Goal: Information Seeking & Learning: Learn about a topic

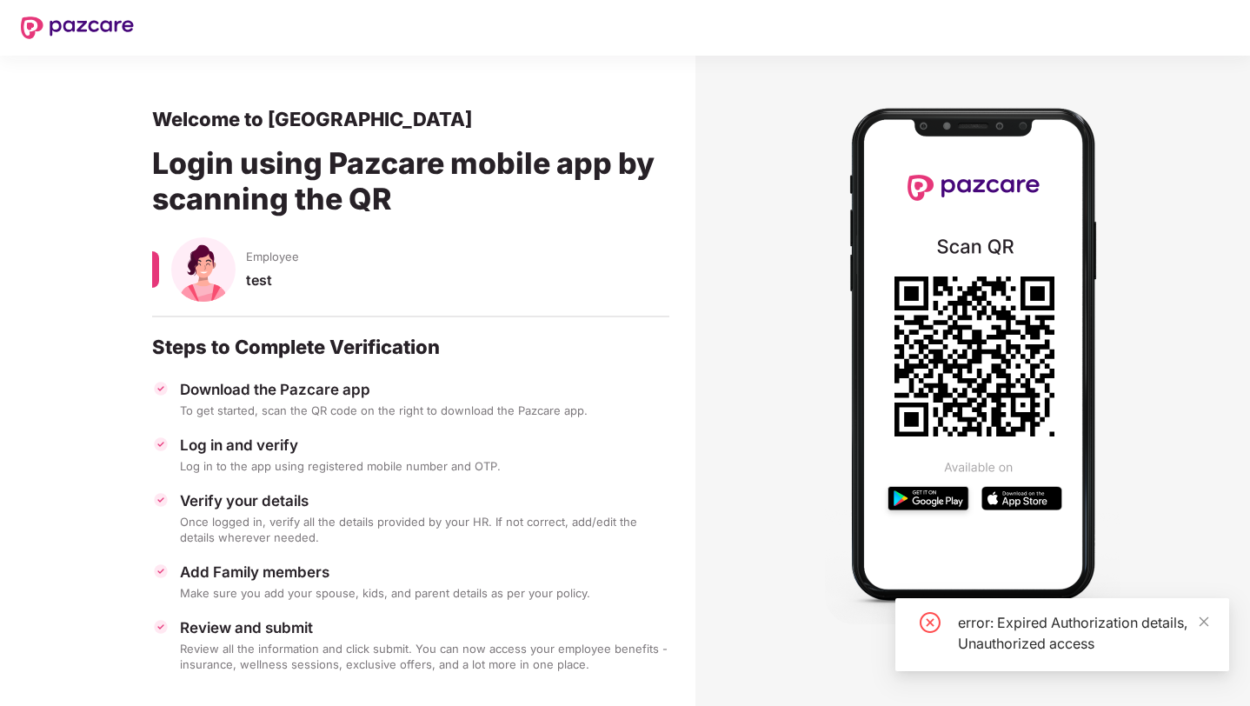
scroll to position [17, 0]
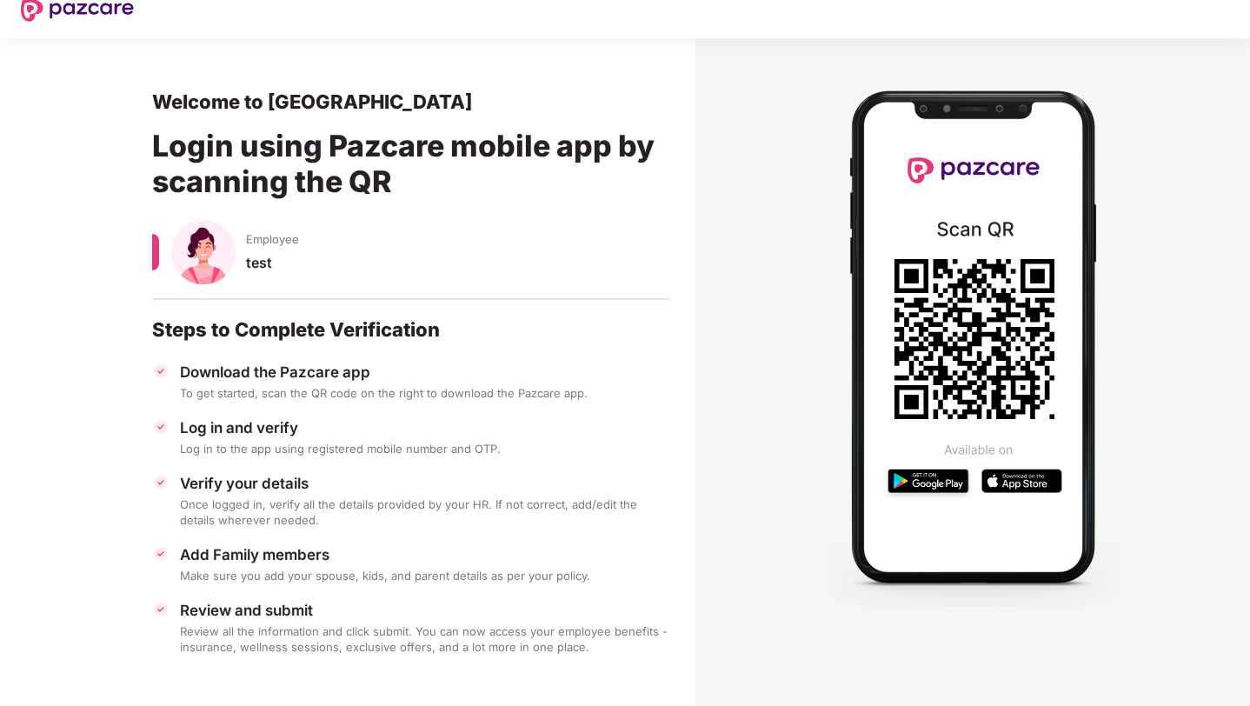
click at [1026, 335] on icon at bounding box center [975, 339] width 160 height 160
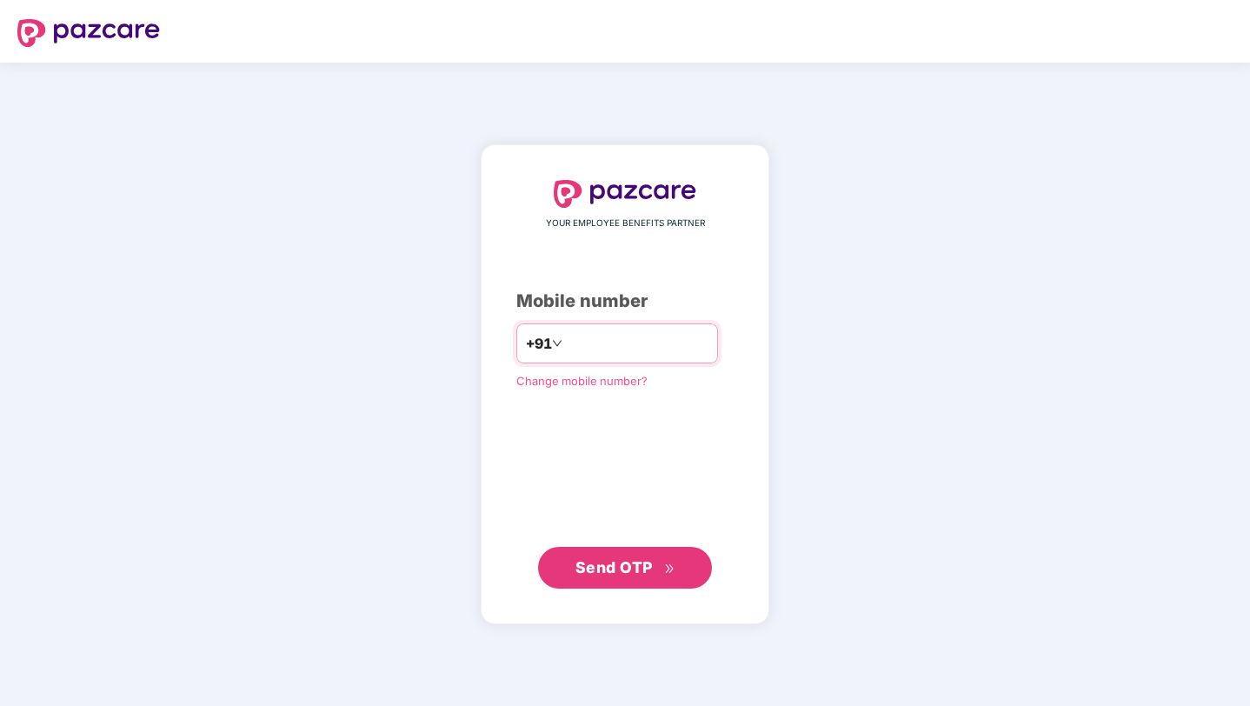
click at [599, 353] on input "number" at bounding box center [637, 343] width 143 height 28
type input "**********"
click at [635, 559] on span "Send OTP" at bounding box center [613, 567] width 77 height 18
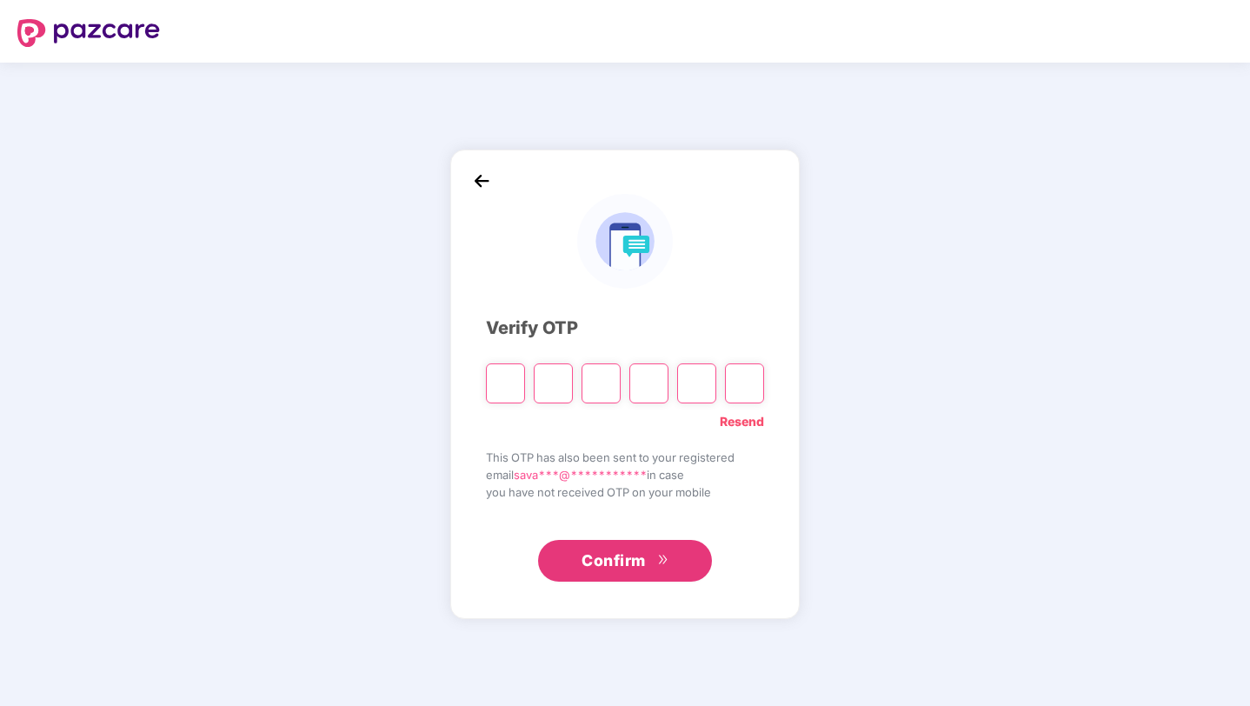
type input "*"
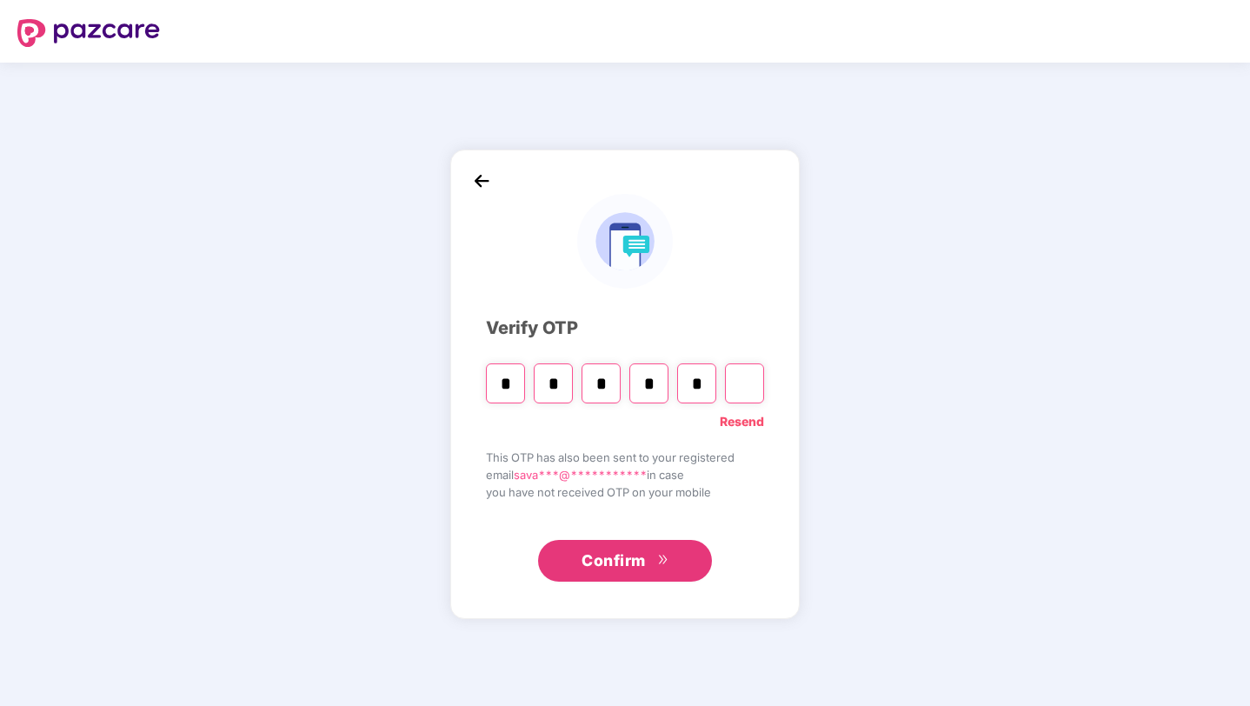
type input "*"
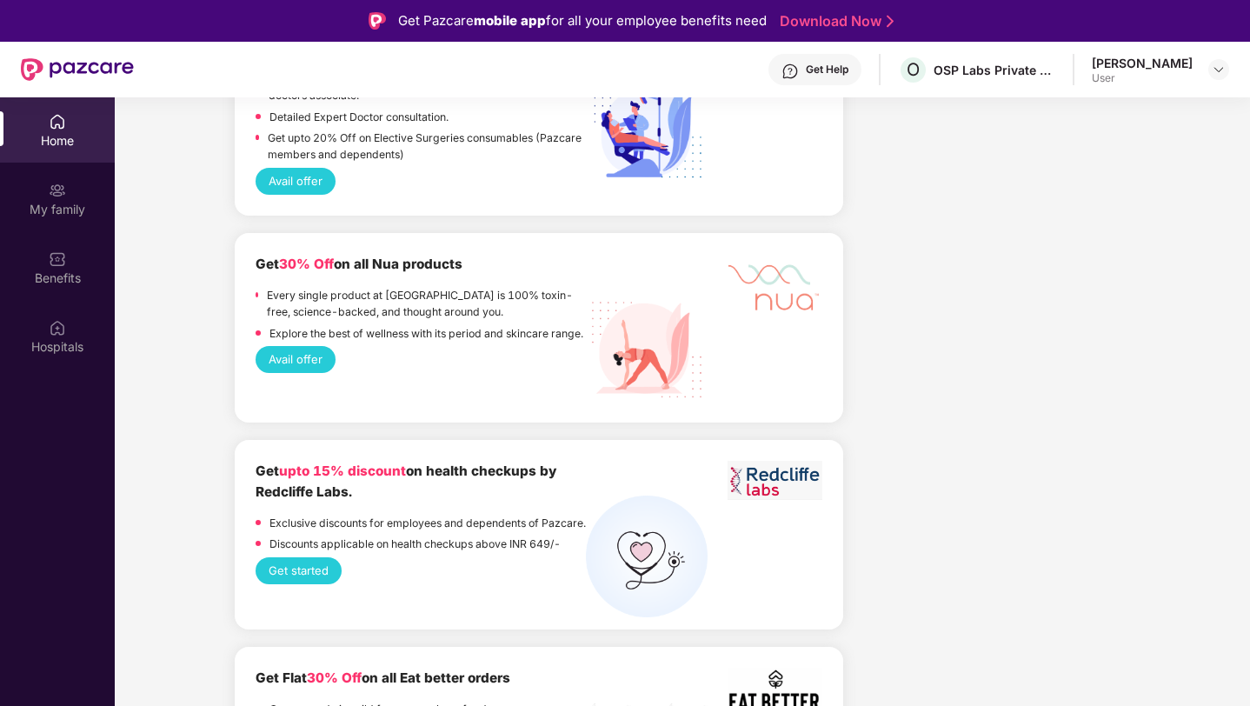
scroll to position [97, 0]
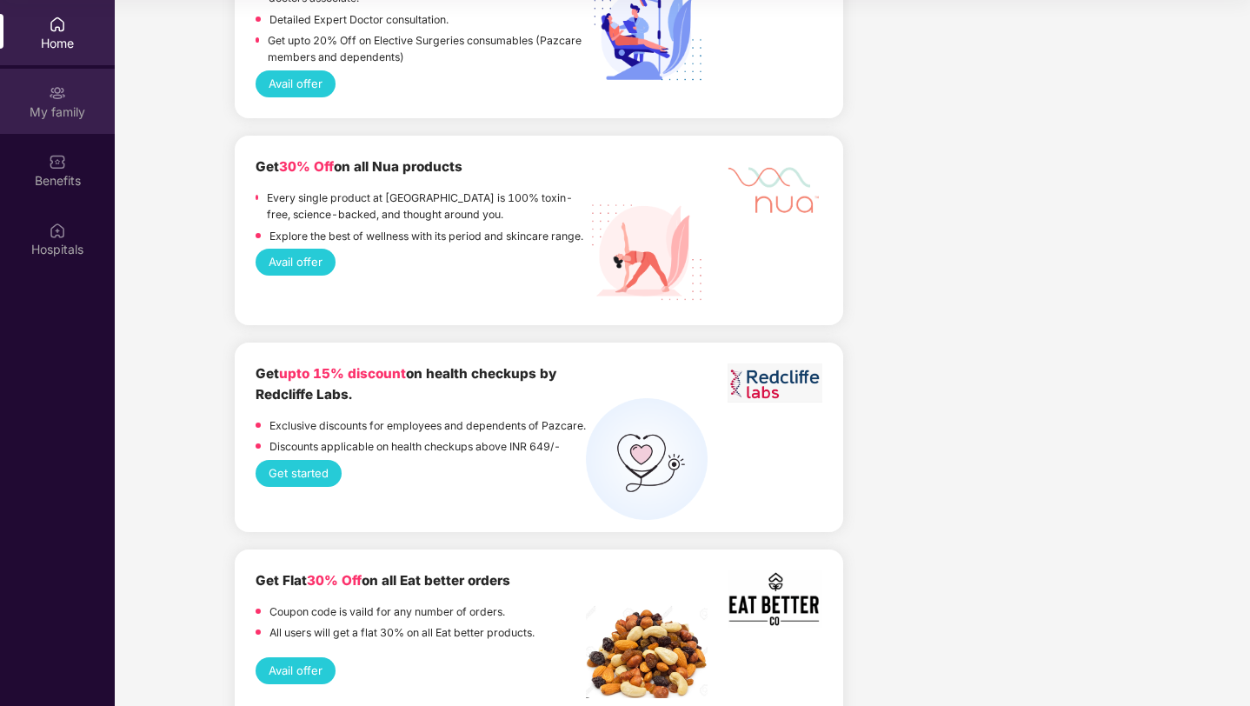
click at [84, 120] on div "My family" at bounding box center [57, 111] width 115 height 17
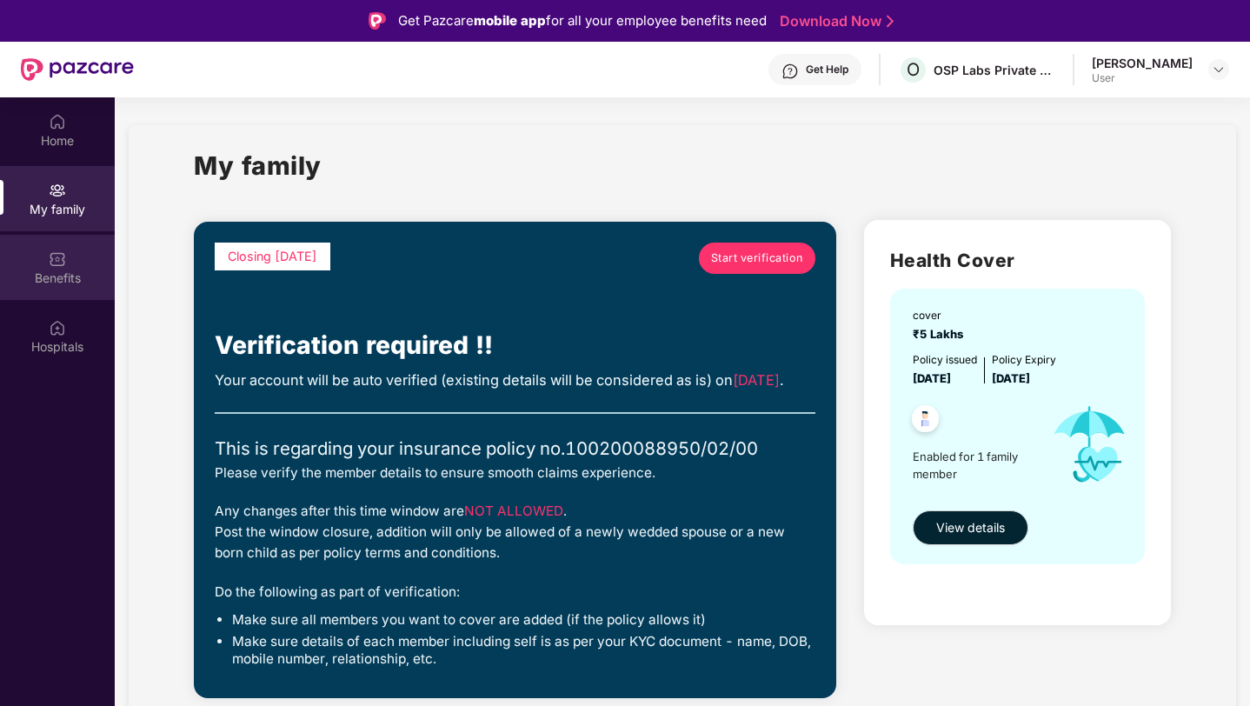
click at [72, 275] on div "Benefits" at bounding box center [57, 277] width 115 height 17
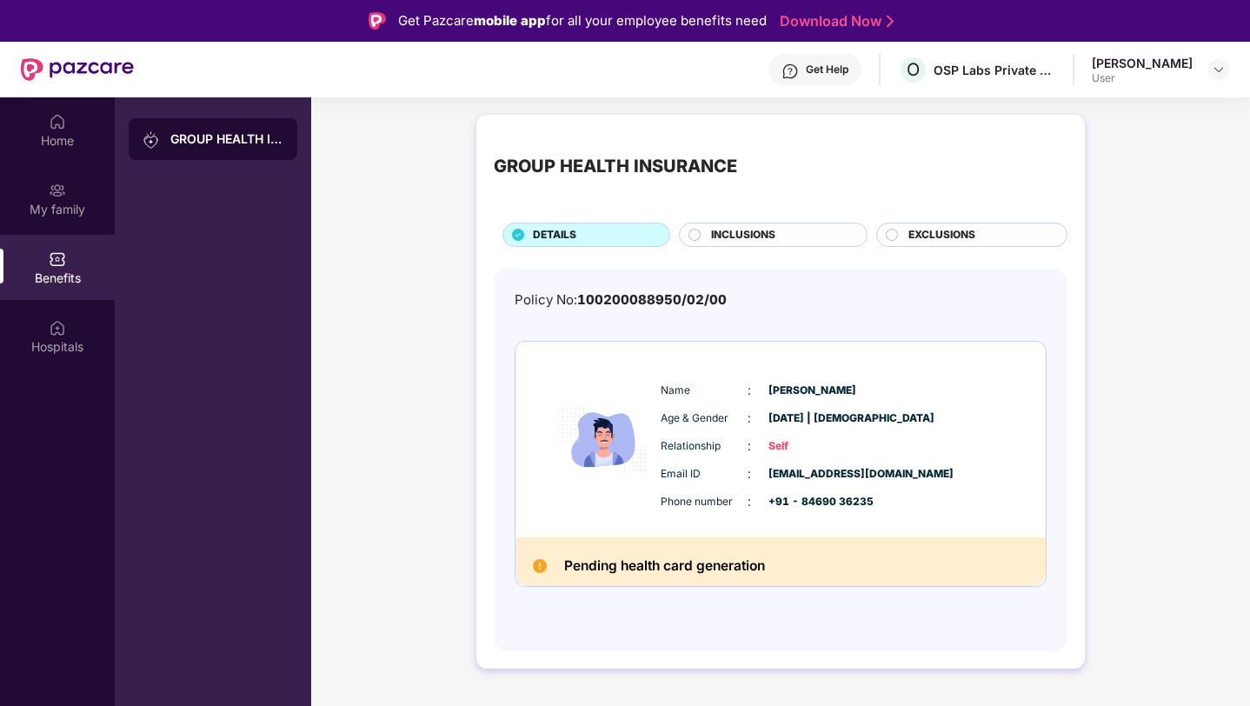
click at [787, 228] on div "INCLUSIONS" at bounding box center [780, 236] width 156 height 19
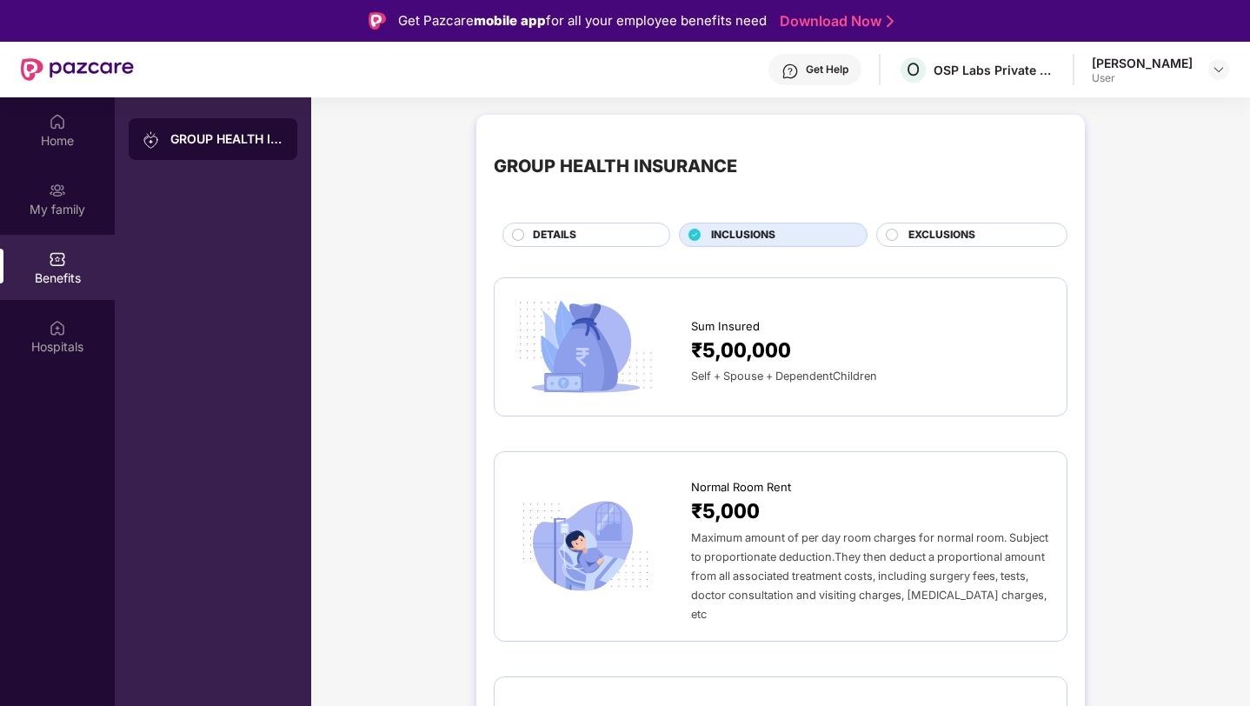
click at [932, 236] on span "EXCLUSIONS" at bounding box center [941, 235] width 67 height 17
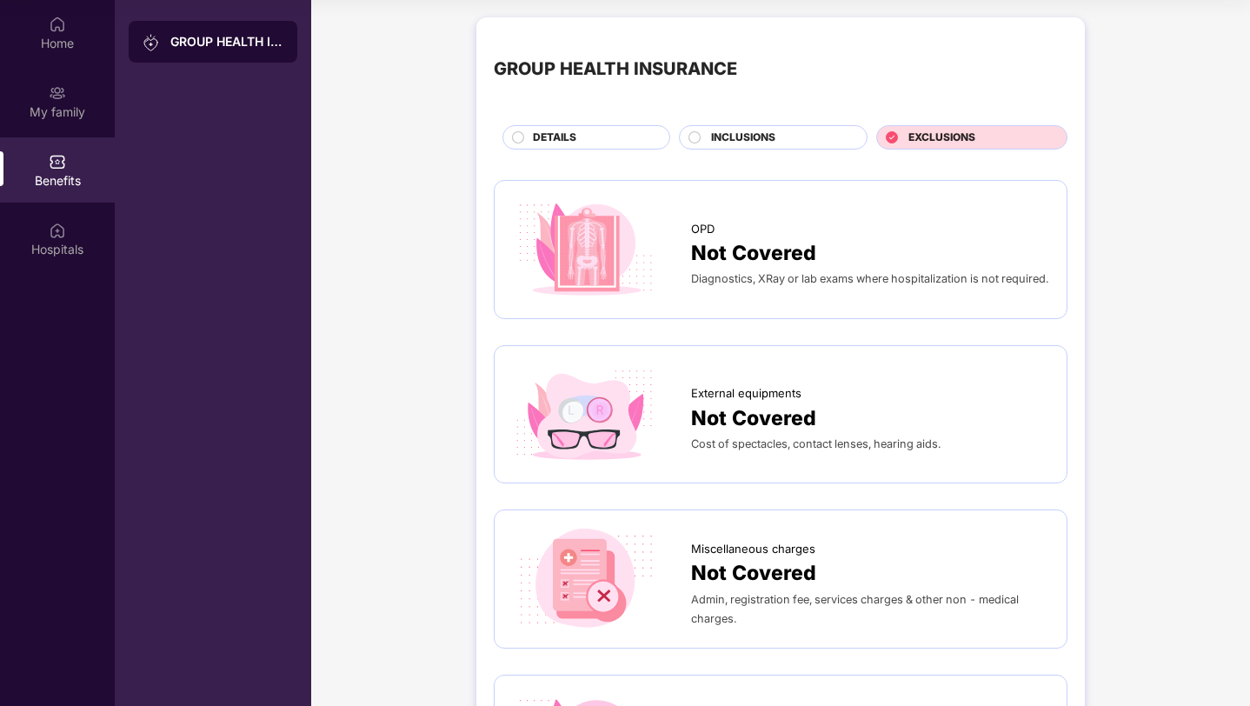
scroll to position [63, 0]
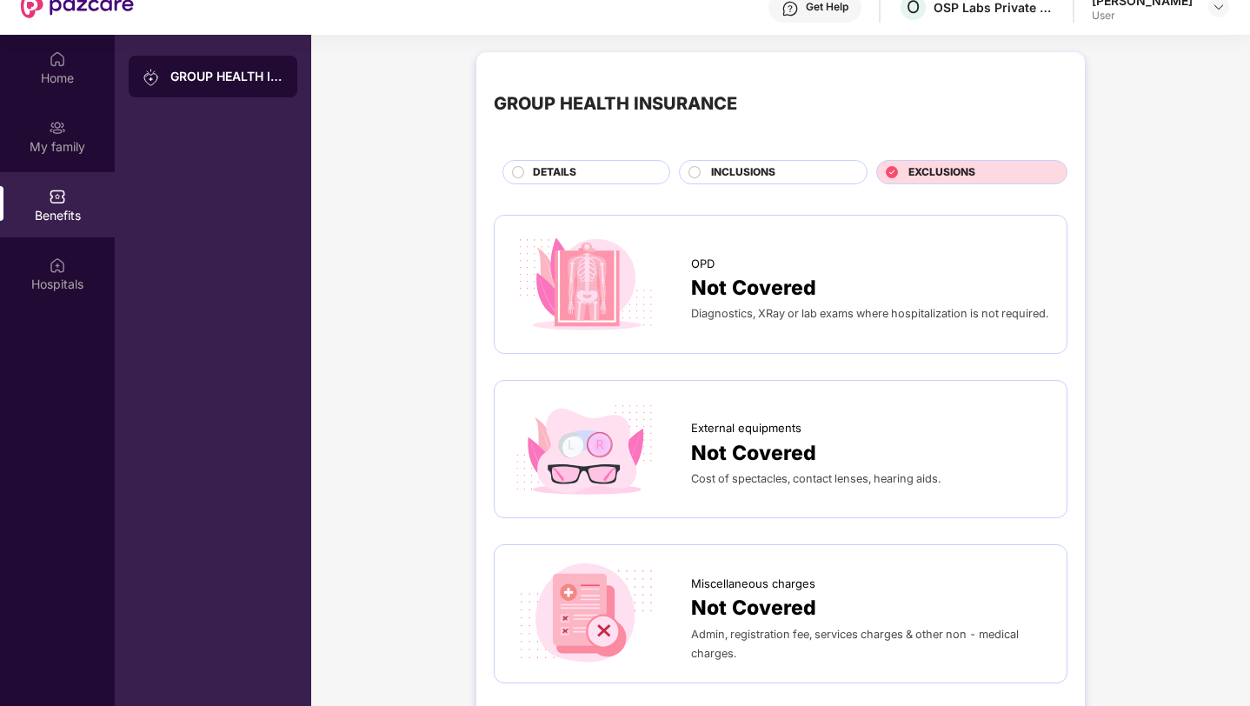
click at [729, 175] on span "INCLUSIONS" at bounding box center [743, 172] width 64 height 17
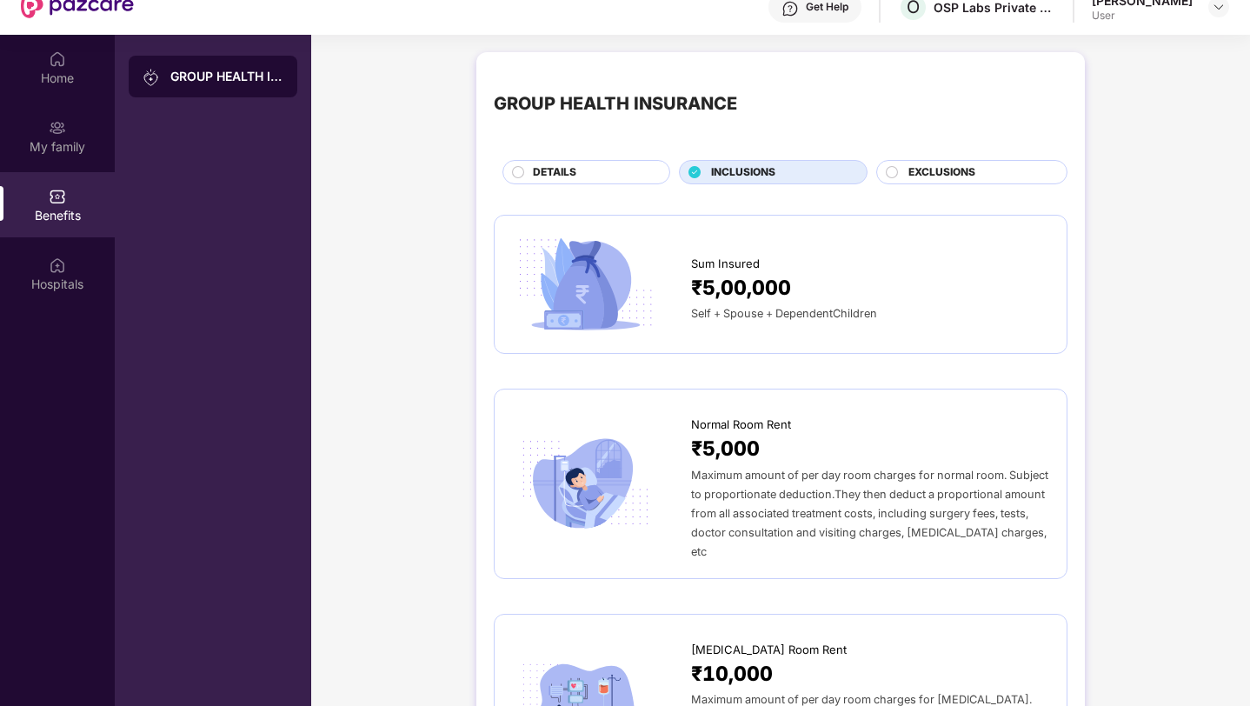
scroll to position [0, 0]
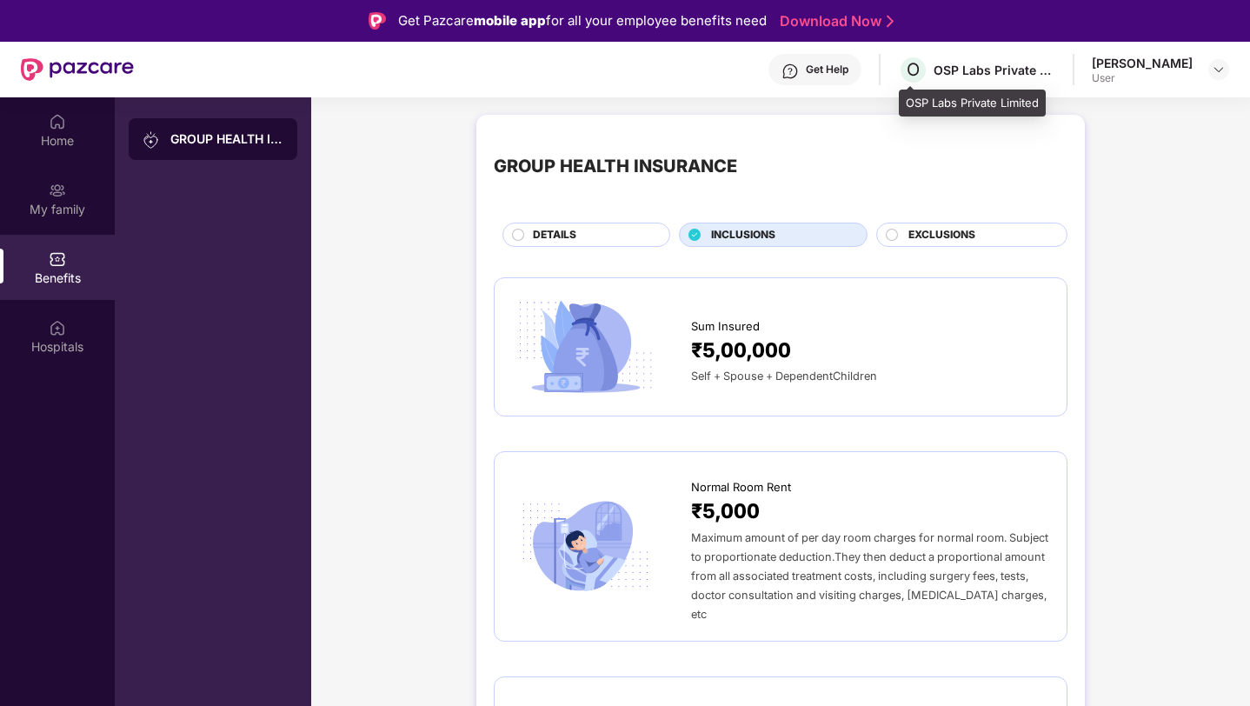
click at [1014, 71] on div "OSP Labs Private Limited" at bounding box center [995, 70] width 122 height 17
click at [1054, 71] on div "OSP Labs Private Limited" at bounding box center [995, 70] width 122 height 17
click at [1049, 71] on div "OSP Labs Private Limited" at bounding box center [995, 70] width 122 height 17
